Goal: Find specific page/section: Find specific page/section

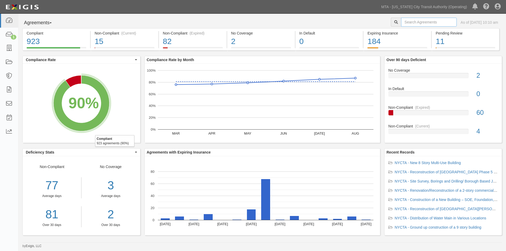
click at [412, 19] on input "text" at bounding box center [429, 22] width 56 height 9
click at [431, 23] on input "text" at bounding box center [429, 22] width 56 height 9
type input "ins1606"
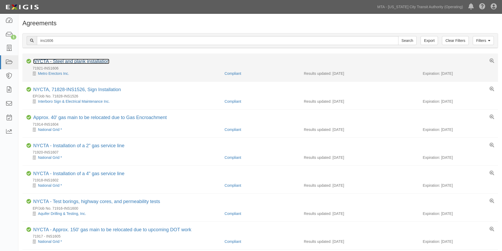
click at [62, 60] on link "NYCTA - Steel and plank installation" at bounding box center [71, 61] width 76 height 5
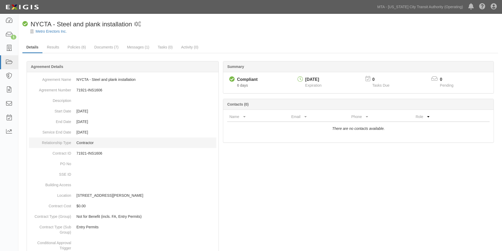
drag, startPoint x: 200, startPoint y: 140, endPoint x: 197, endPoint y: 140, distance: 2.9
drag, startPoint x: 197, startPoint y: 140, endPoint x: 120, endPoint y: 66, distance: 106.6
click at [120, 66] on div "Agreement Details" at bounding box center [123, 66] width 192 height 11
drag, startPoint x: 312, startPoint y: 188, endPoint x: 302, endPoint y: 188, distance: 10.5
drag, startPoint x: 302, startPoint y: 188, endPoint x: 252, endPoint y: 168, distance: 53.3
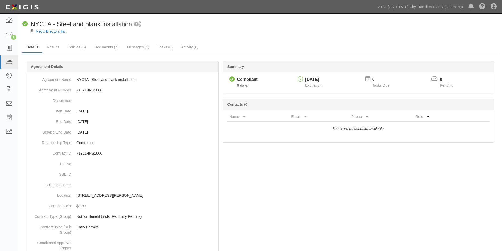
click at [72, 49] on link "Policies (6)" at bounding box center [77, 47] width 26 height 11
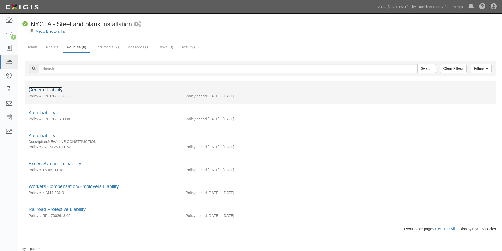
click at [44, 88] on link "General Liability" at bounding box center [45, 89] width 34 height 5
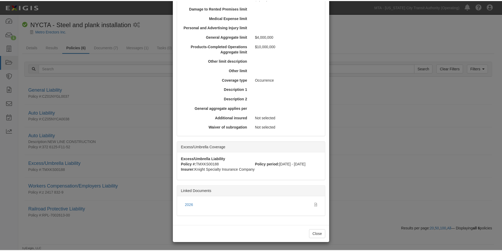
scroll to position [7, 0]
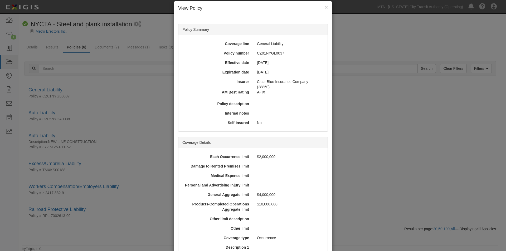
click at [109, 55] on div "× View Policy Policy Summary Coverage line General Liability Policy number CZ01…" at bounding box center [253, 125] width 506 height 251
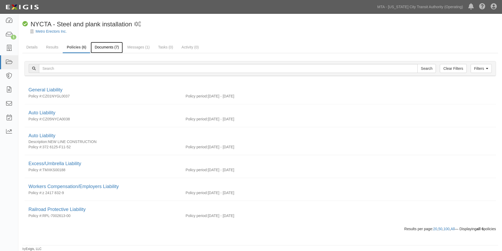
click at [109, 47] on link "Documents (7)" at bounding box center [107, 47] width 32 height 11
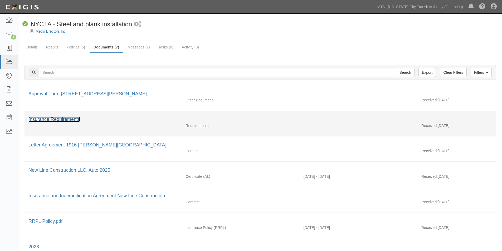
click at [57, 119] on link "Insurance Requirements" at bounding box center [54, 119] width 52 height 5
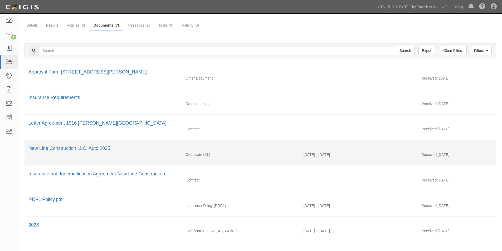
scroll to position [44, 0]
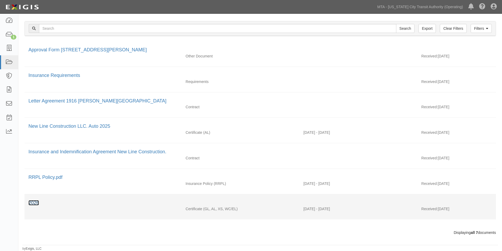
click at [38, 203] on link "2026" at bounding box center [33, 202] width 11 height 5
click at [33, 203] on link "2026" at bounding box center [33, 202] width 11 height 5
click at [33, 205] on link "2026" at bounding box center [33, 202] width 11 height 5
click at [33, 202] on link "2026" at bounding box center [33, 202] width 11 height 5
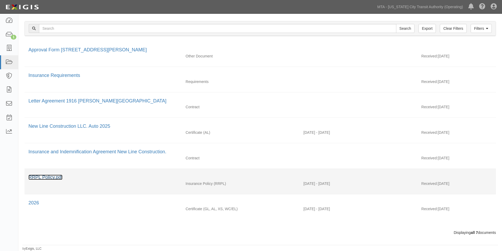
click at [47, 178] on link "RRPL Policy.pdf" at bounding box center [45, 177] width 34 height 5
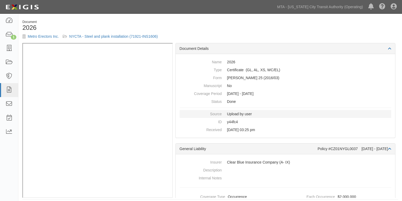
scroll to position [21, 0]
